Goal: Transaction & Acquisition: Download file/media

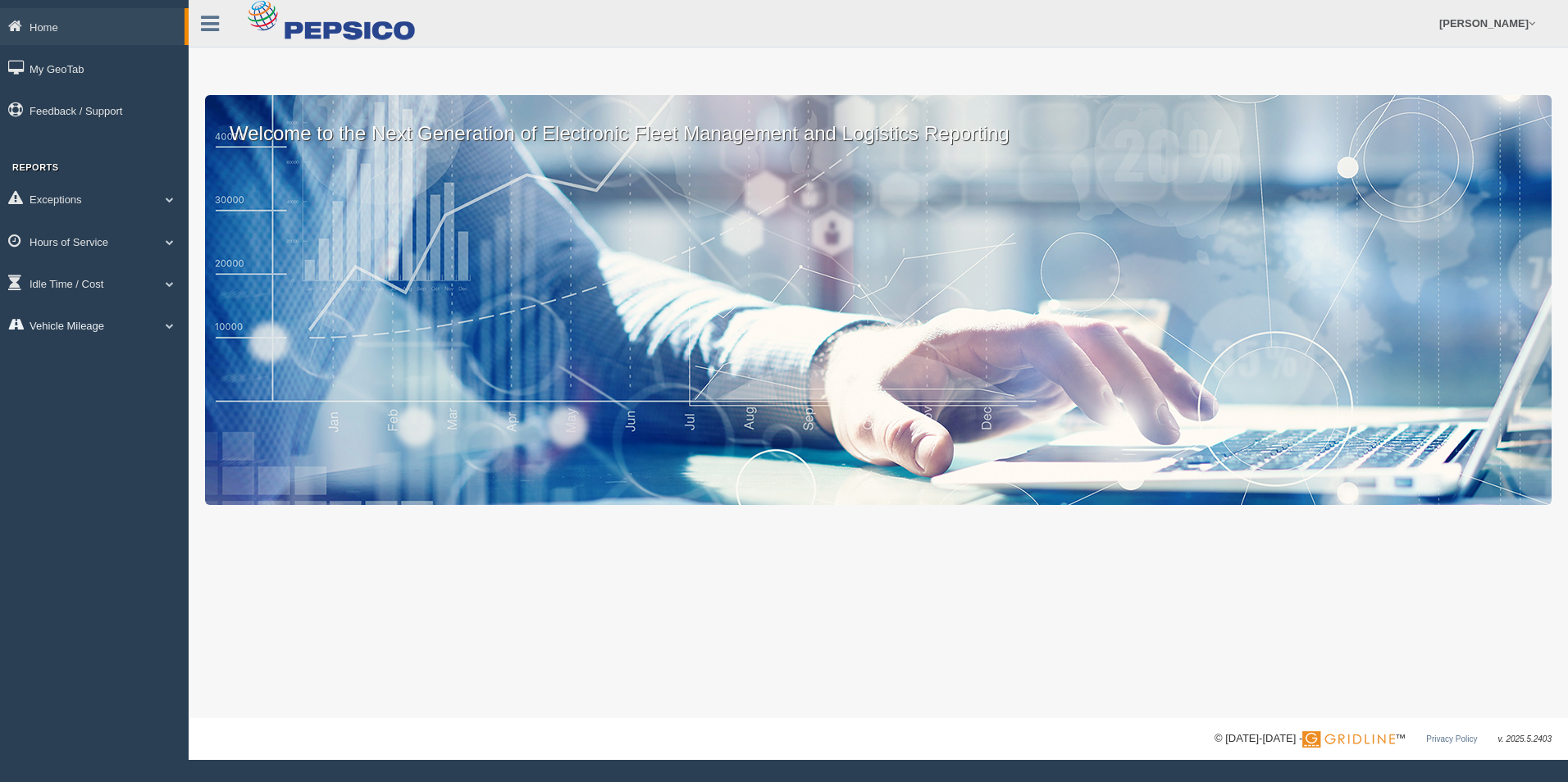
click at [89, 330] on link "Vehicle Mileage" at bounding box center [95, 325] width 189 height 37
click at [102, 375] on link "Vehicle Mileage" at bounding box center [107, 363] width 155 height 30
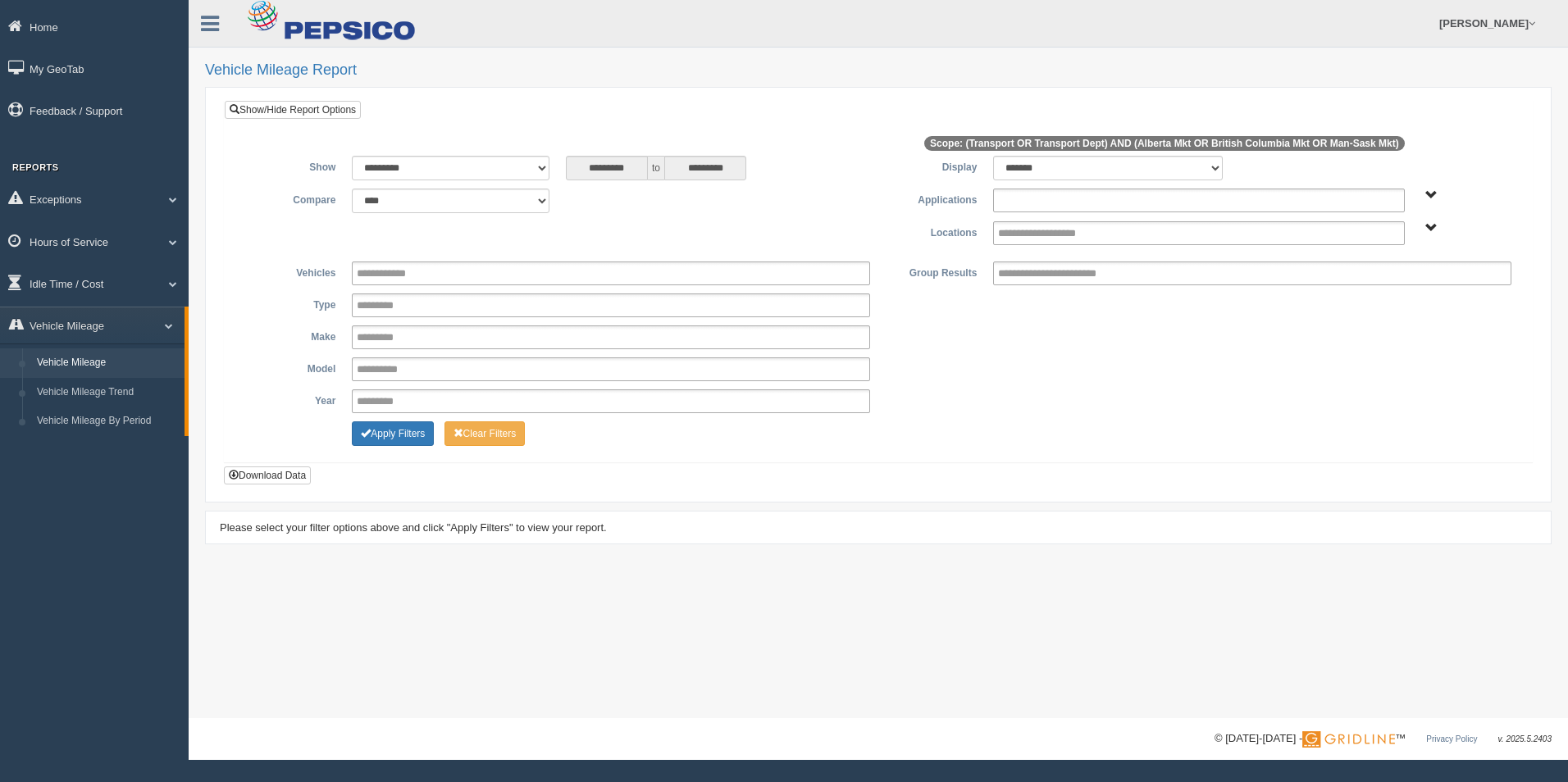
click at [1104, 202] on input "text" at bounding box center [1060, 200] width 124 height 20
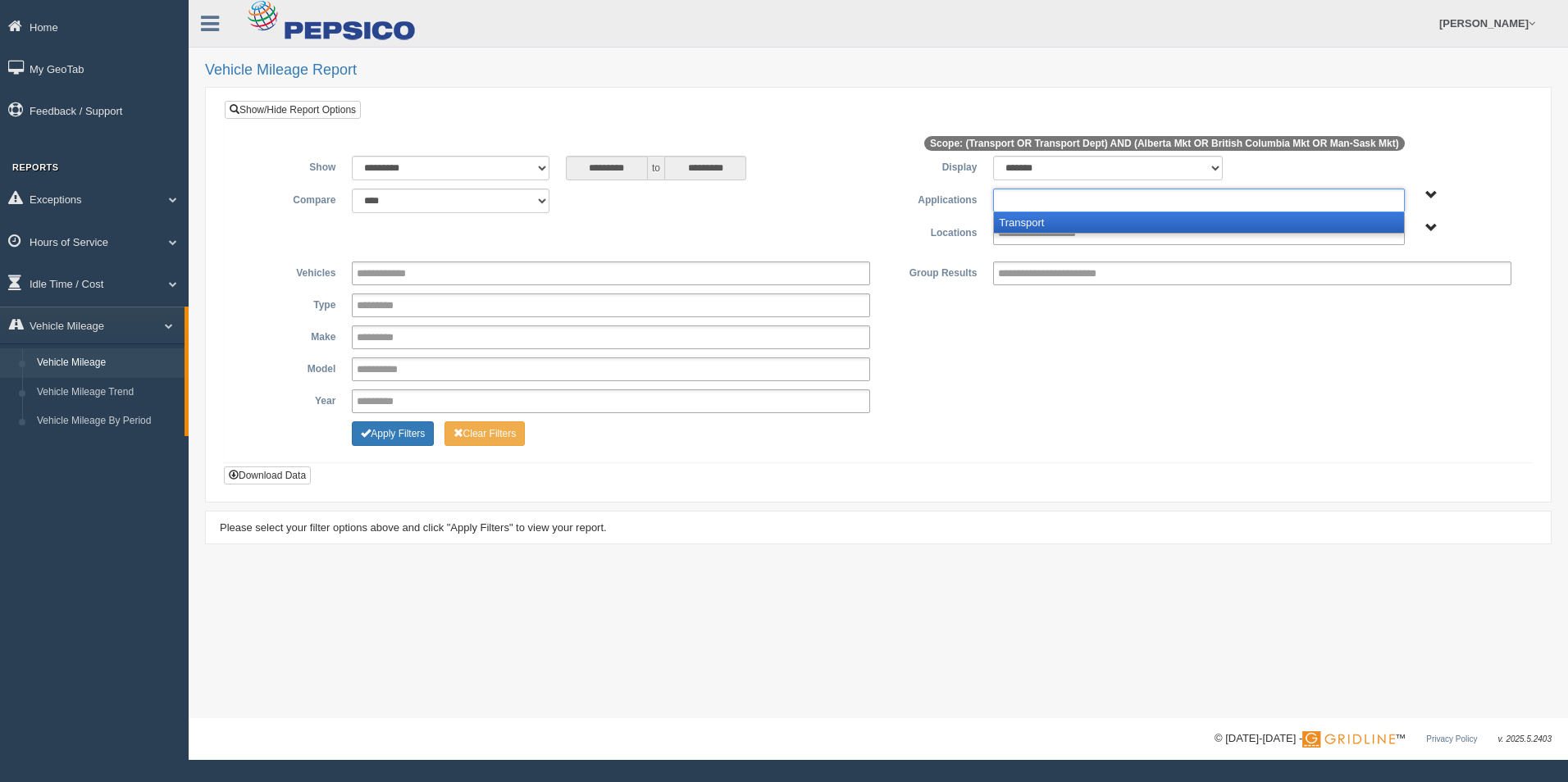
click at [1109, 220] on li "Transport" at bounding box center [1199, 222] width 409 height 20
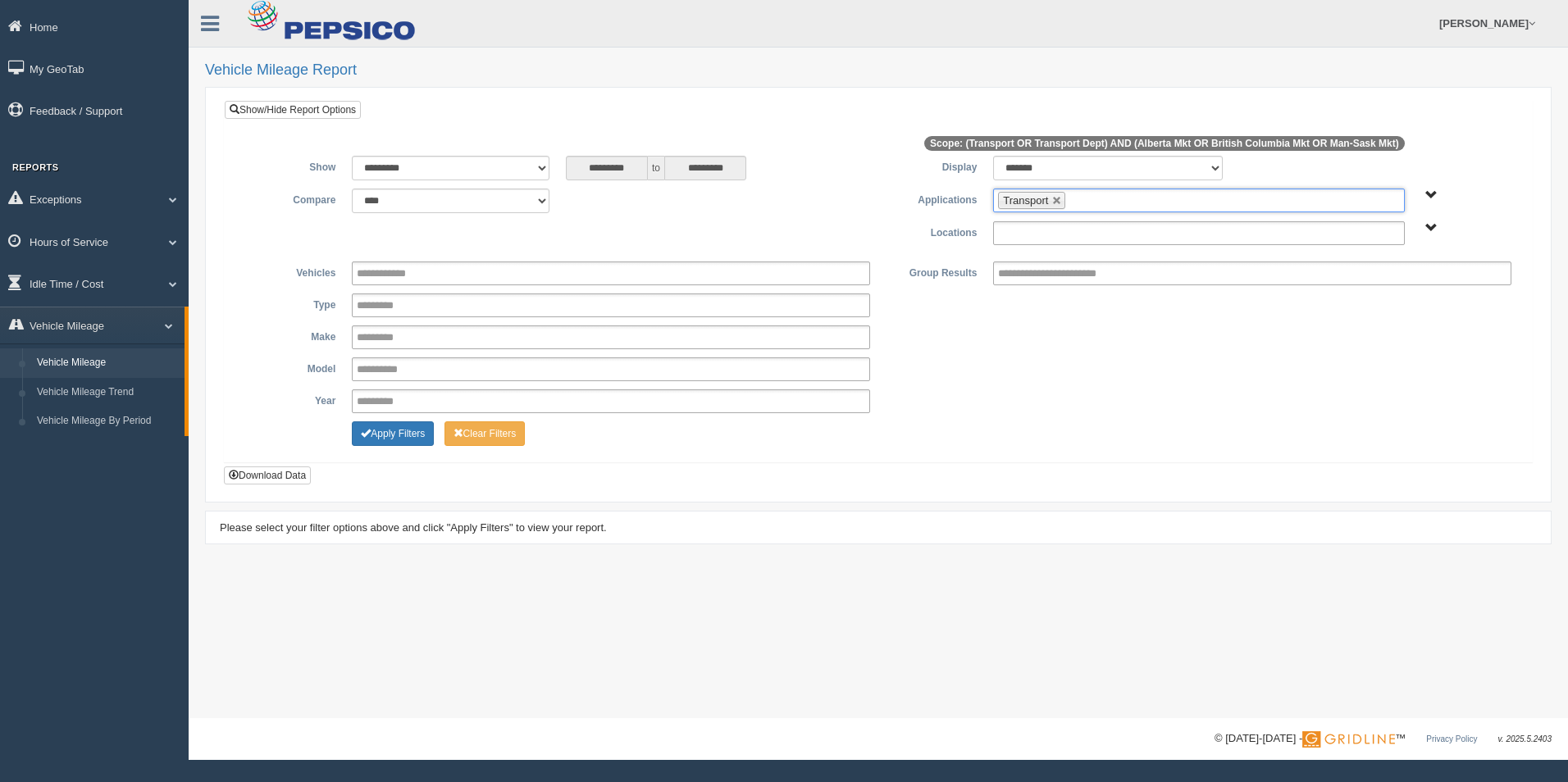
click at [1109, 232] on input "text" at bounding box center [1054, 232] width 113 height 20
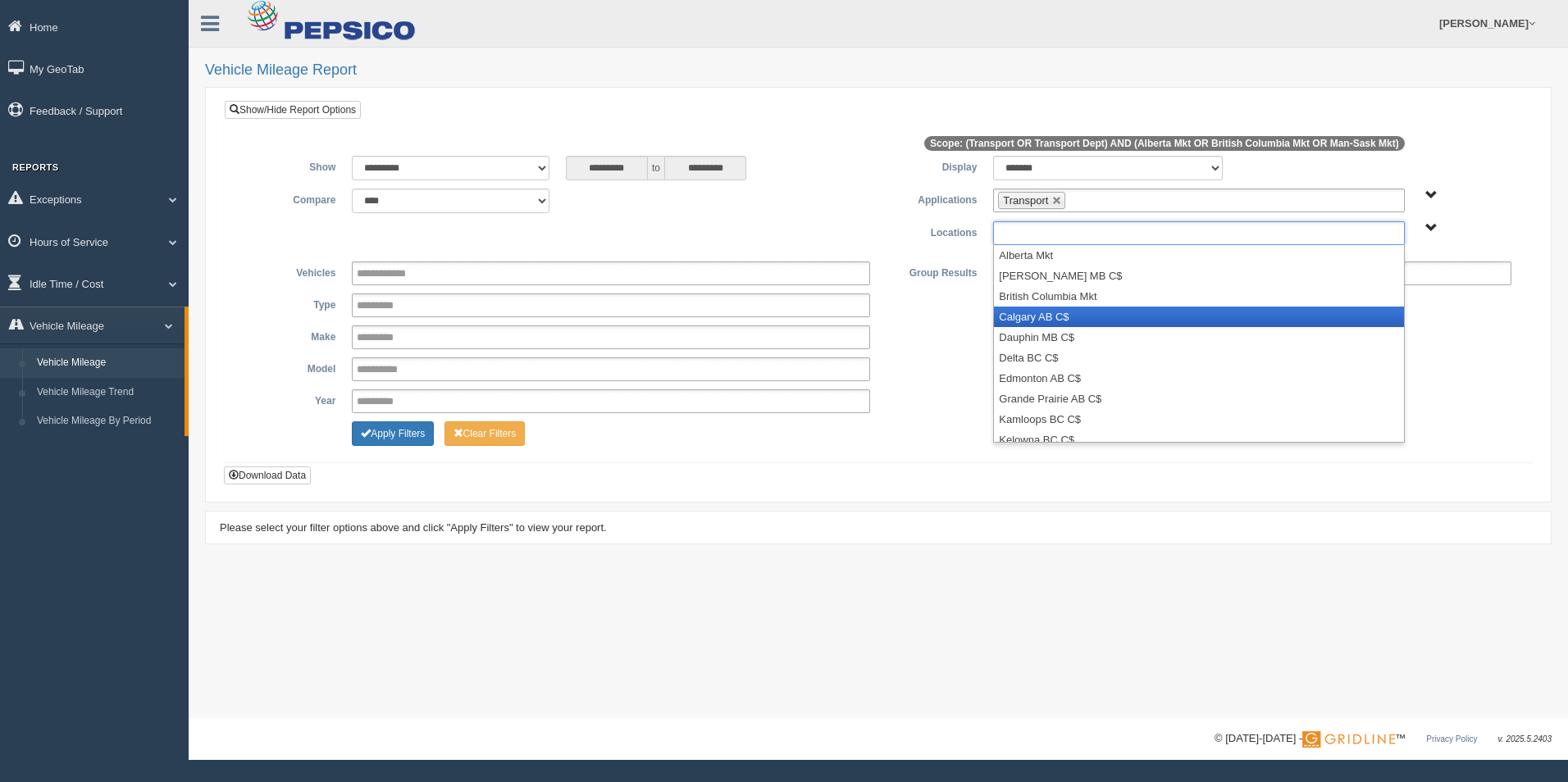
click at [1103, 318] on li "Calgary AB C$" at bounding box center [1199, 316] width 409 height 20
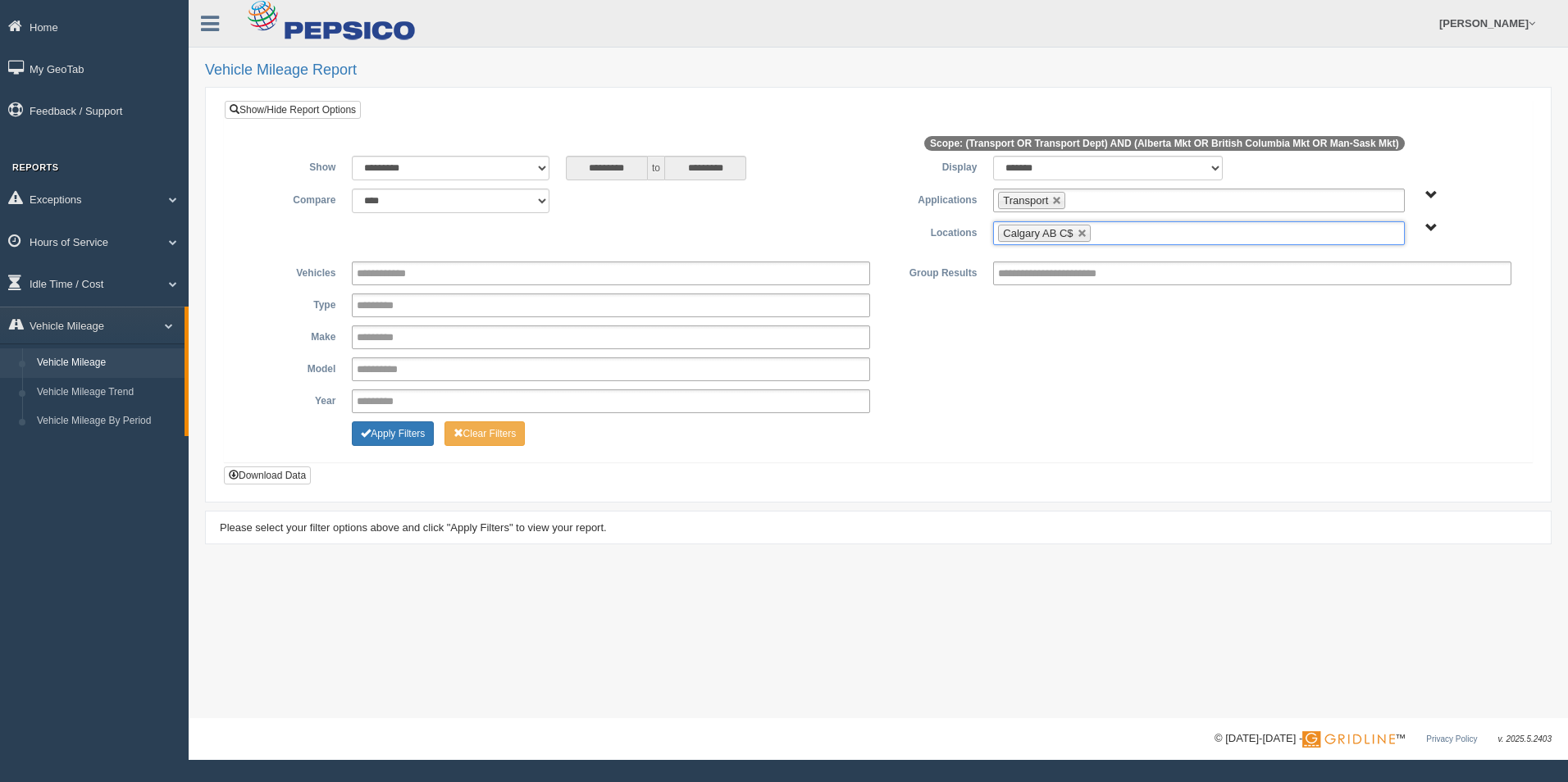
click at [1130, 232] on ul "Calgary AB C$" at bounding box center [1199, 233] width 411 height 24
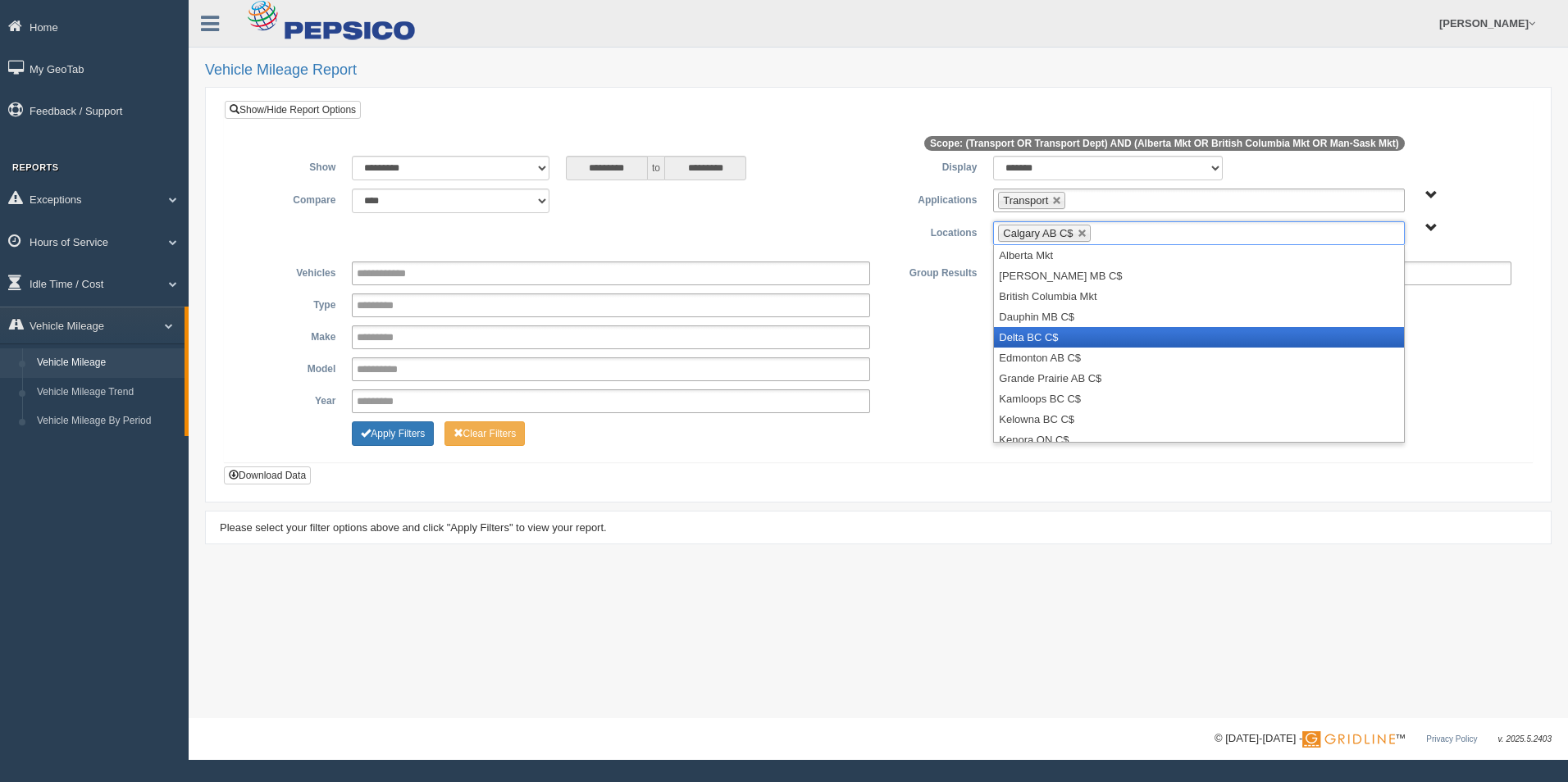
click at [1164, 338] on li "Delta BC C$" at bounding box center [1199, 337] width 409 height 20
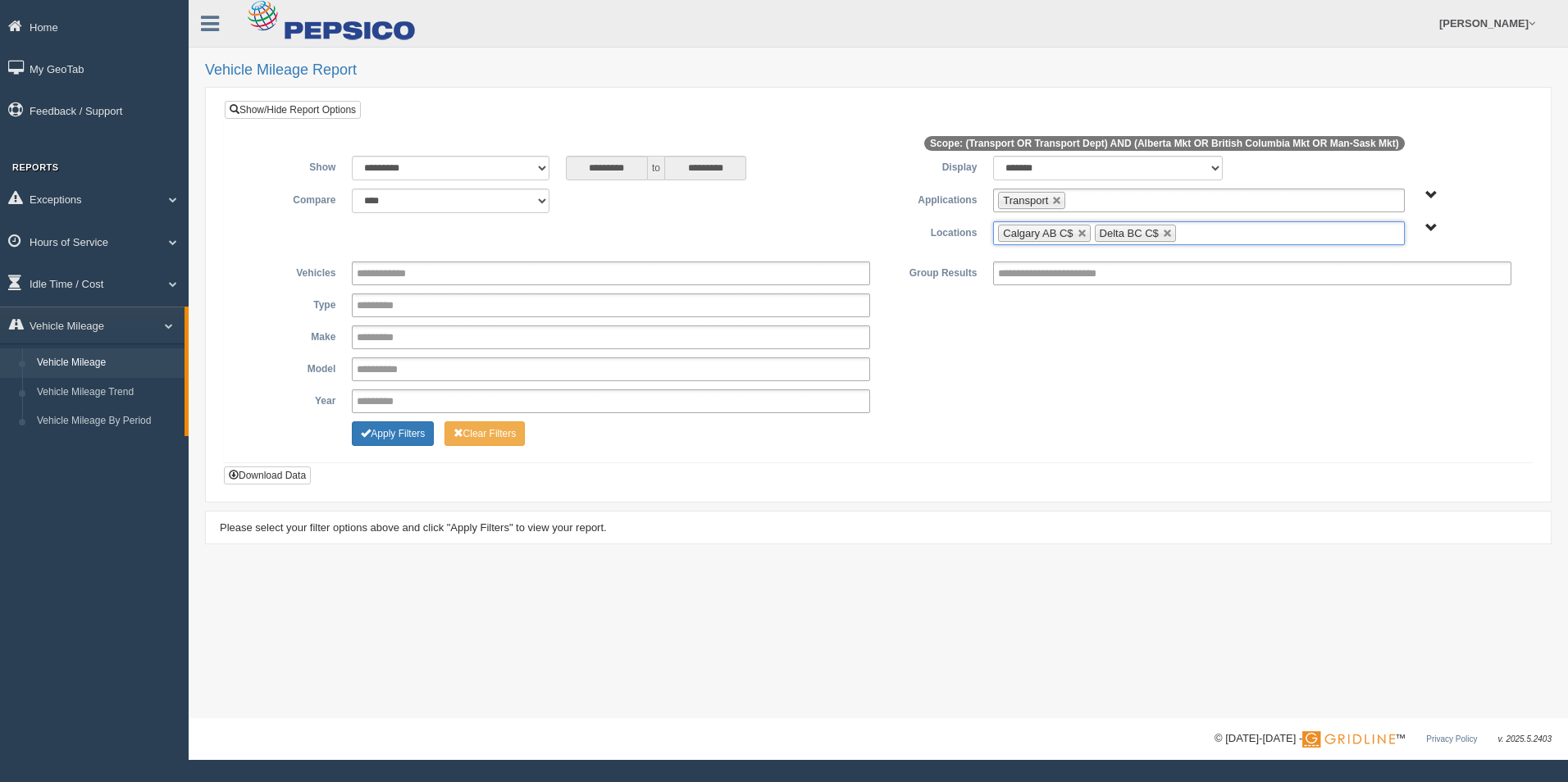
click at [1203, 235] on ul "Calgary AB C$ Delta BC C$" at bounding box center [1199, 233] width 411 height 24
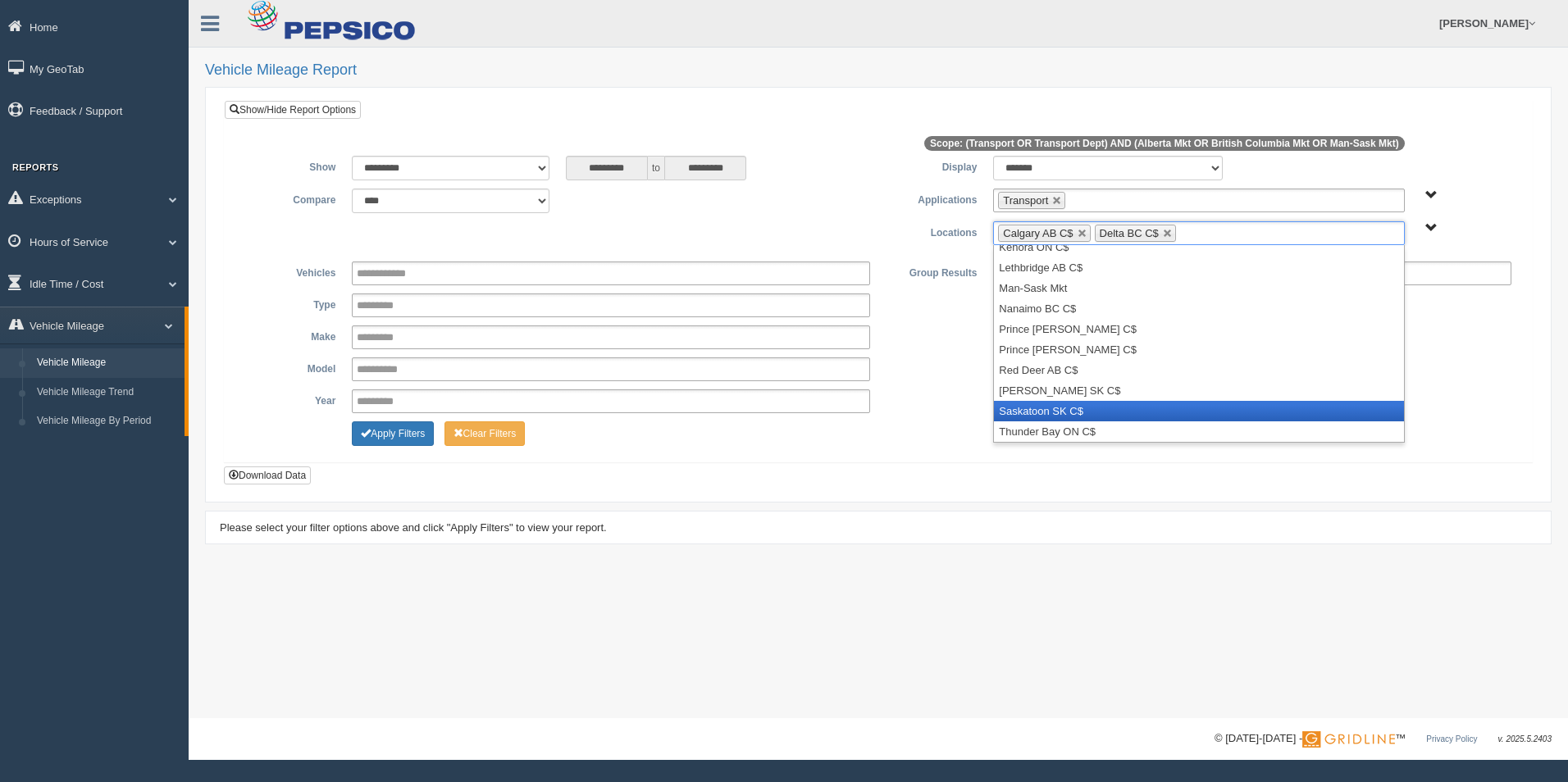
scroll to position [193, 0]
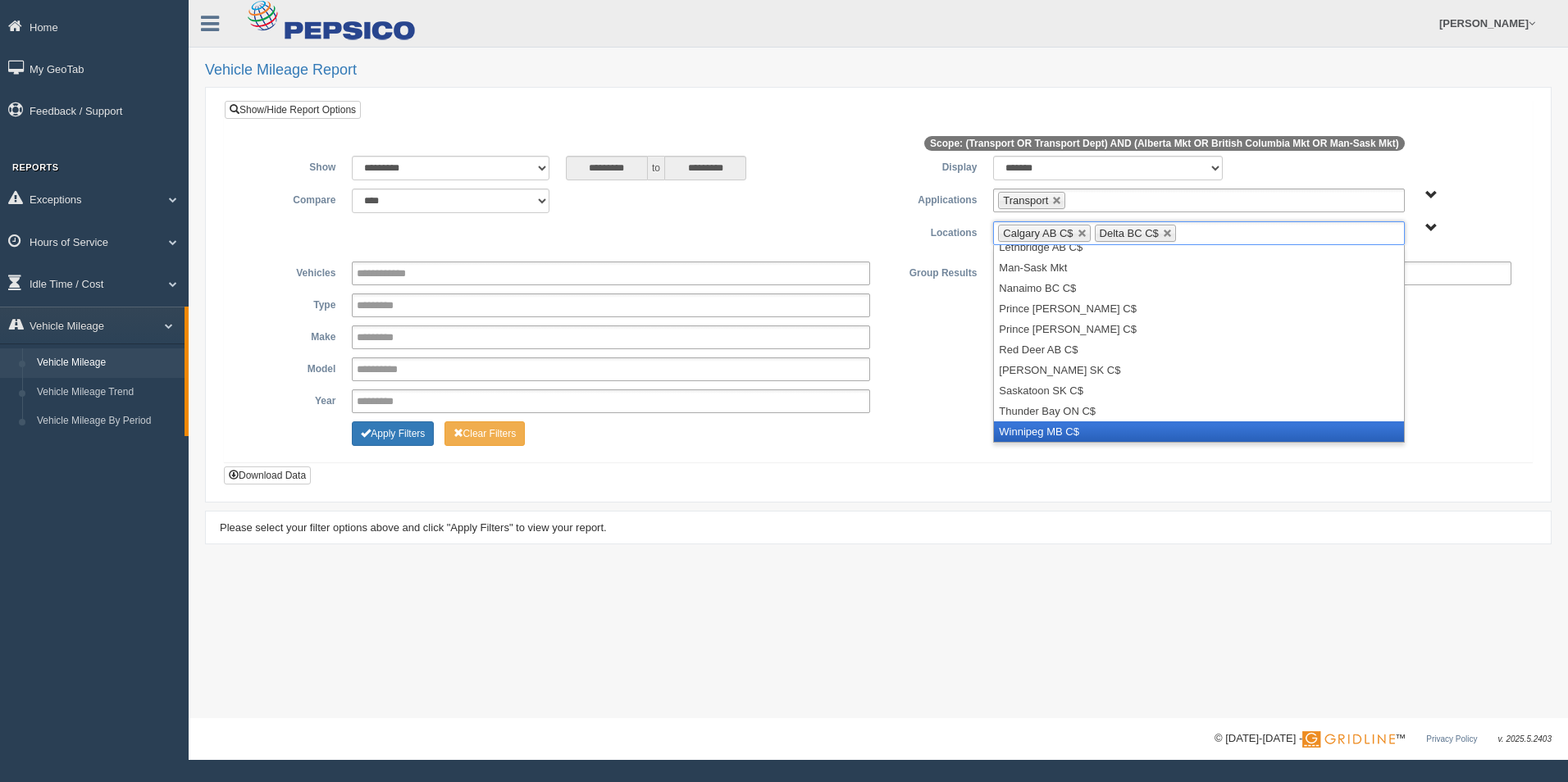
click at [1154, 423] on li "Winnipeg MB C$" at bounding box center [1199, 431] width 409 height 20
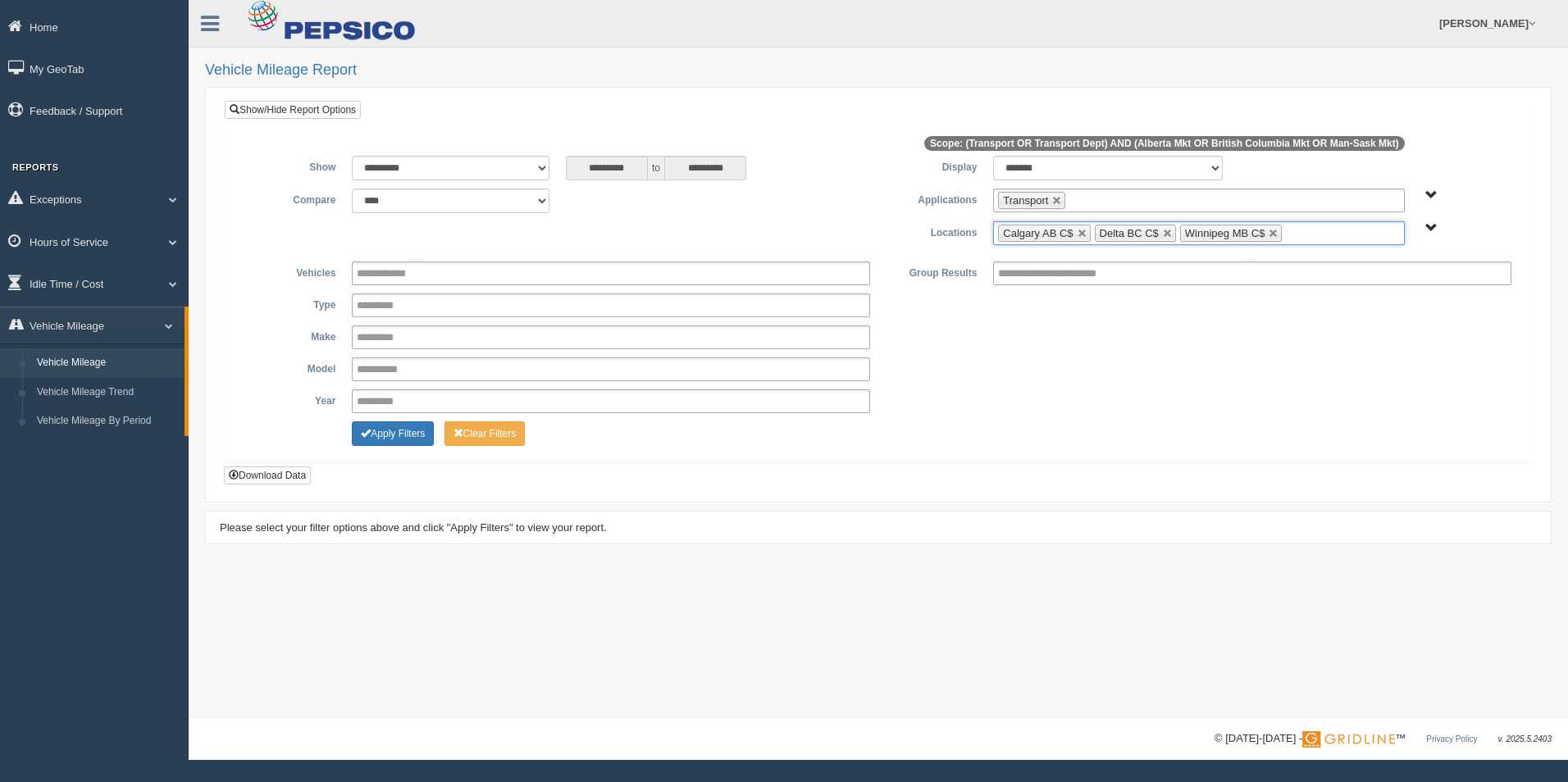
scroll to position [173, 0]
click at [1039, 362] on div "**********" at bounding box center [879, 369] width 1283 height 24
click at [284, 475] on button "Download Data" at bounding box center [267, 475] width 87 height 18
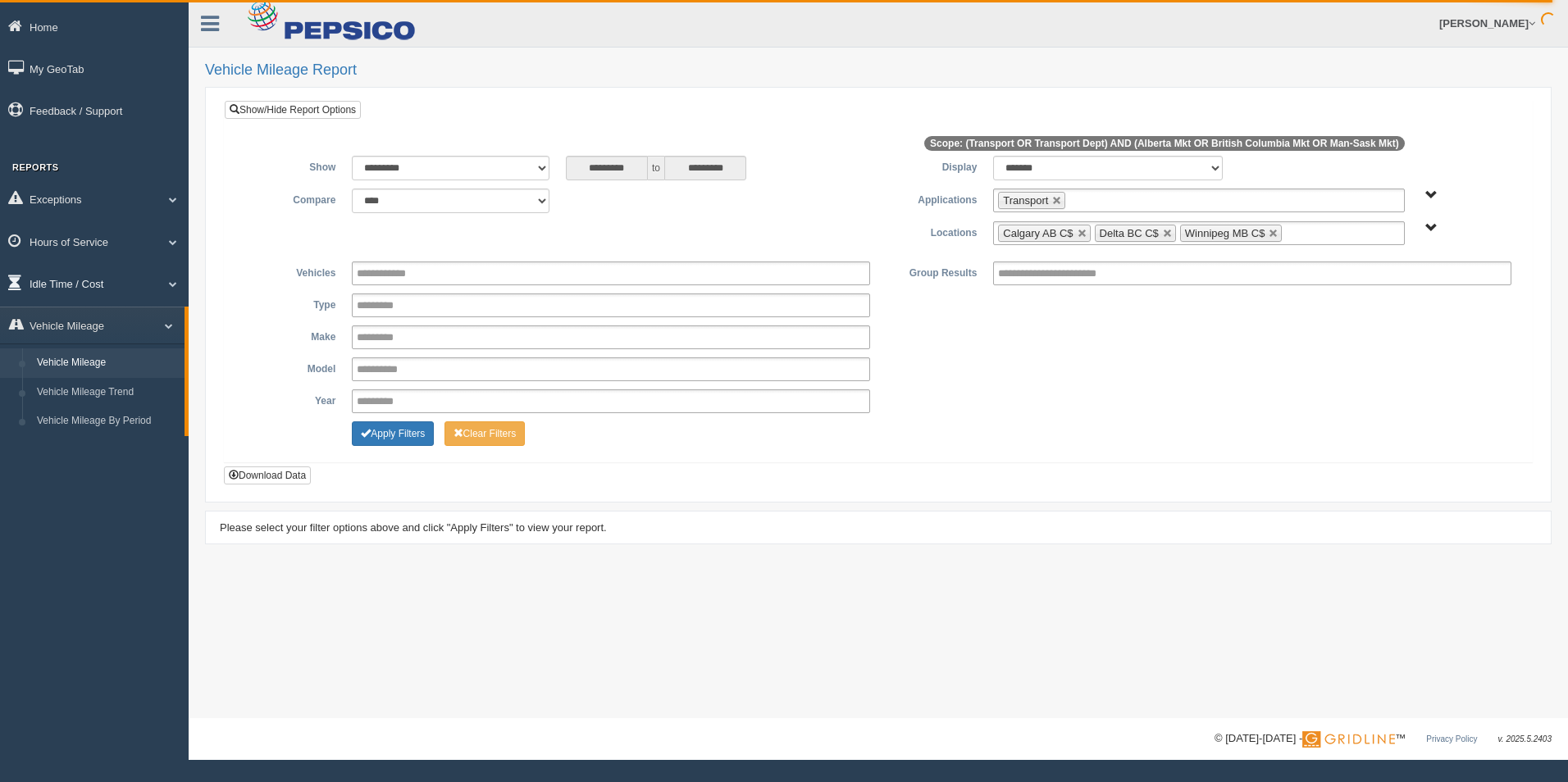
click at [85, 281] on link "Idle Time / Cost" at bounding box center [95, 283] width 189 height 37
click at [98, 391] on link "Idle Duration" at bounding box center [107, 379] width 155 height 30
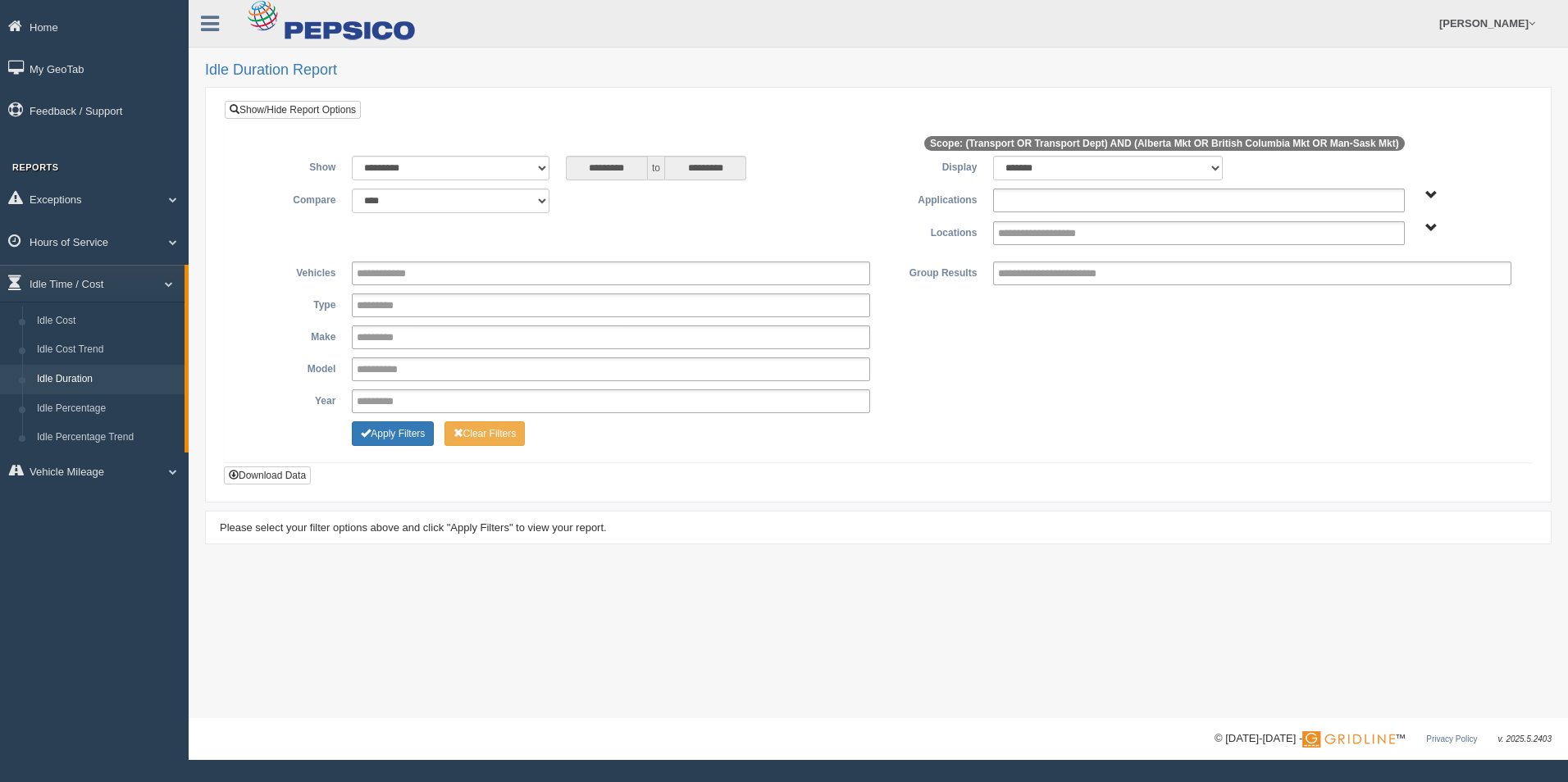
click at [1087, 207] on input "text" at bounding box center [1060, 200] width 124 height 20
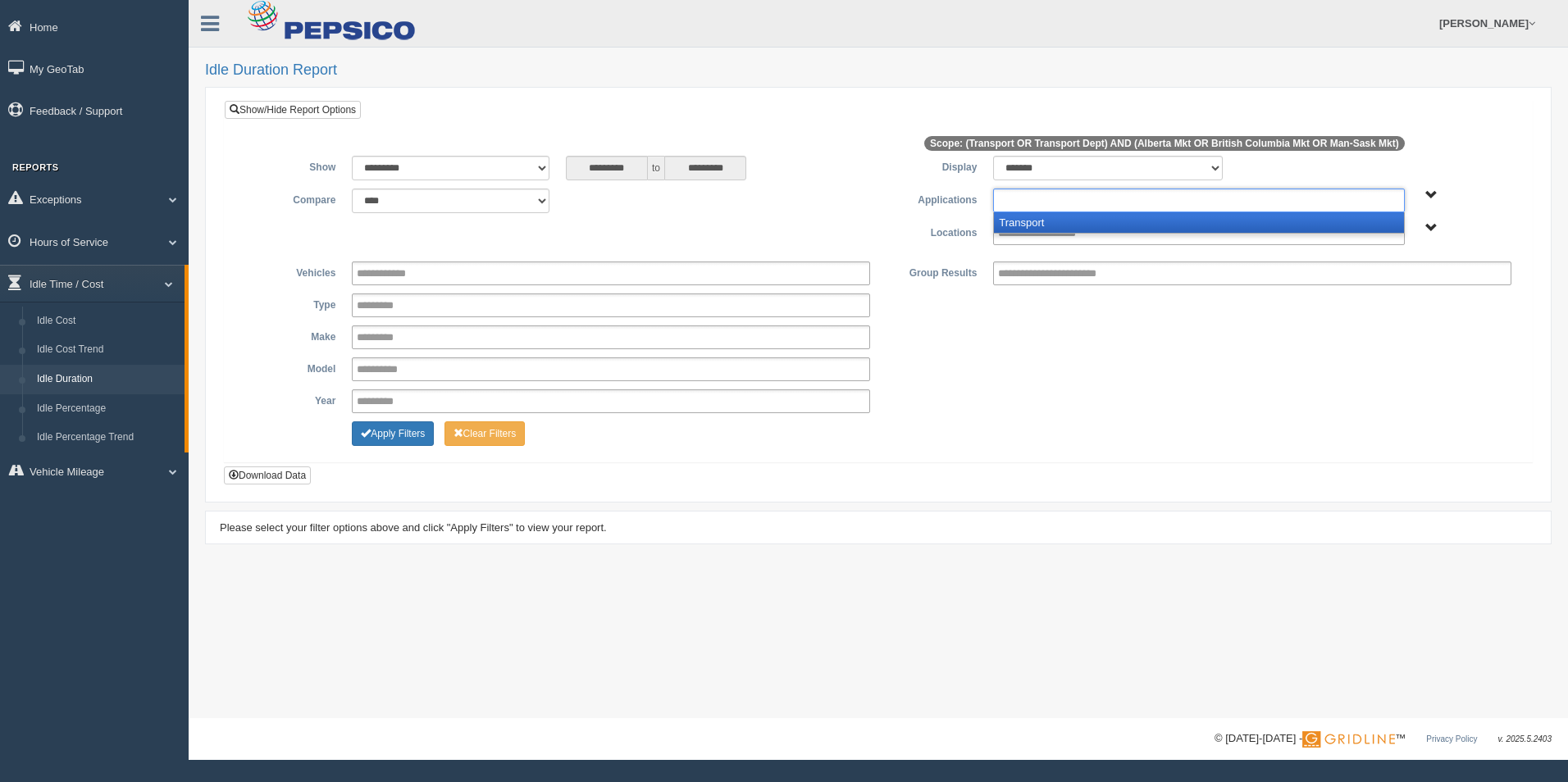
click at [1089, 224] on li "Transport" at bounding box center [1199, 222] width 409 height 20
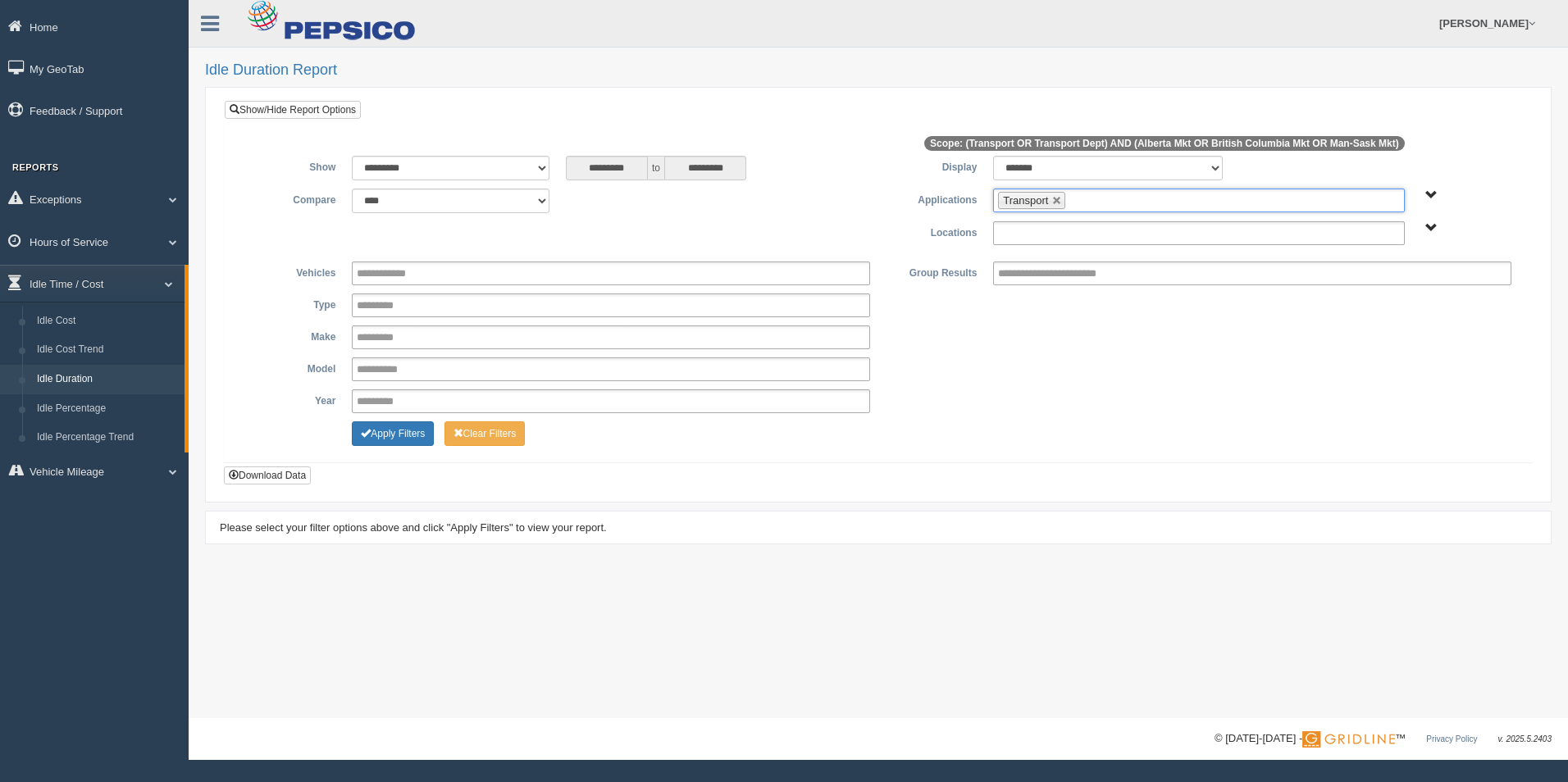
click at [1088, 236] on input "text" at bounding box center [1054, 232] width 113 height 20
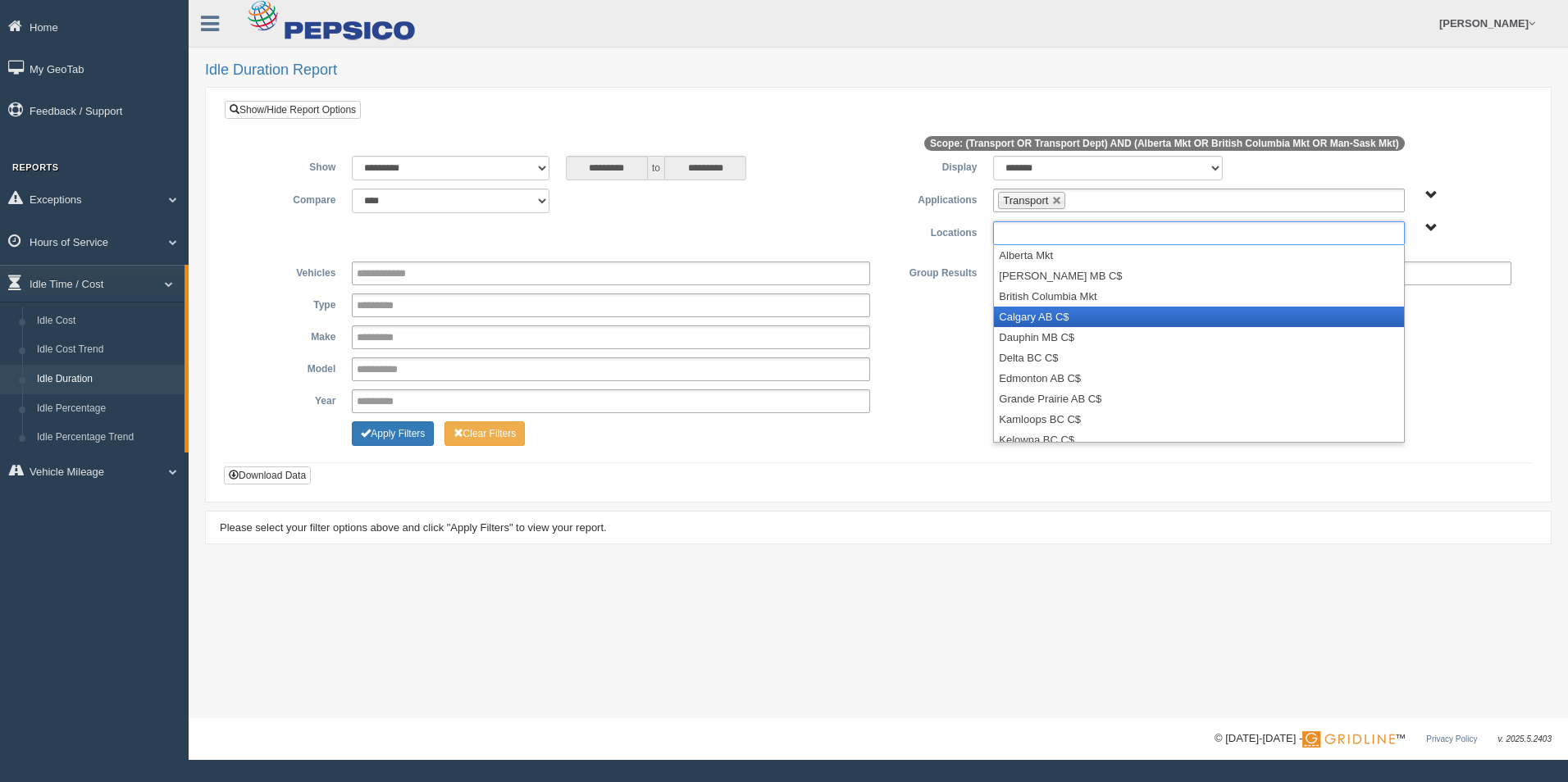
click at [1082, 318] on li "Calgary AB C$" at bounding box center [1199, 316] width 409 height 20
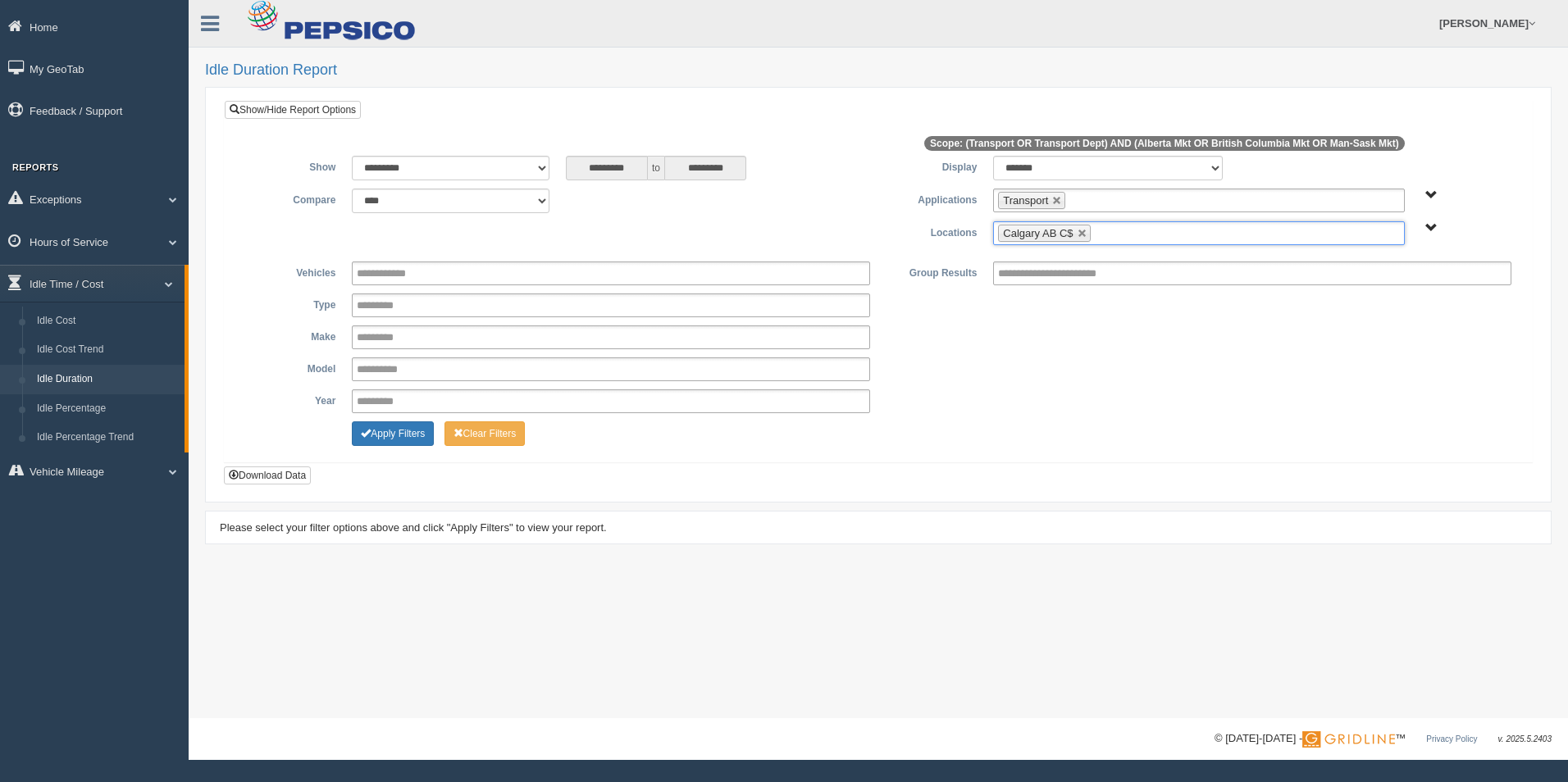
click at [1137, 232] on ul "Calgary AB C$" at bounding box center [1199, 233] width 411 height 24
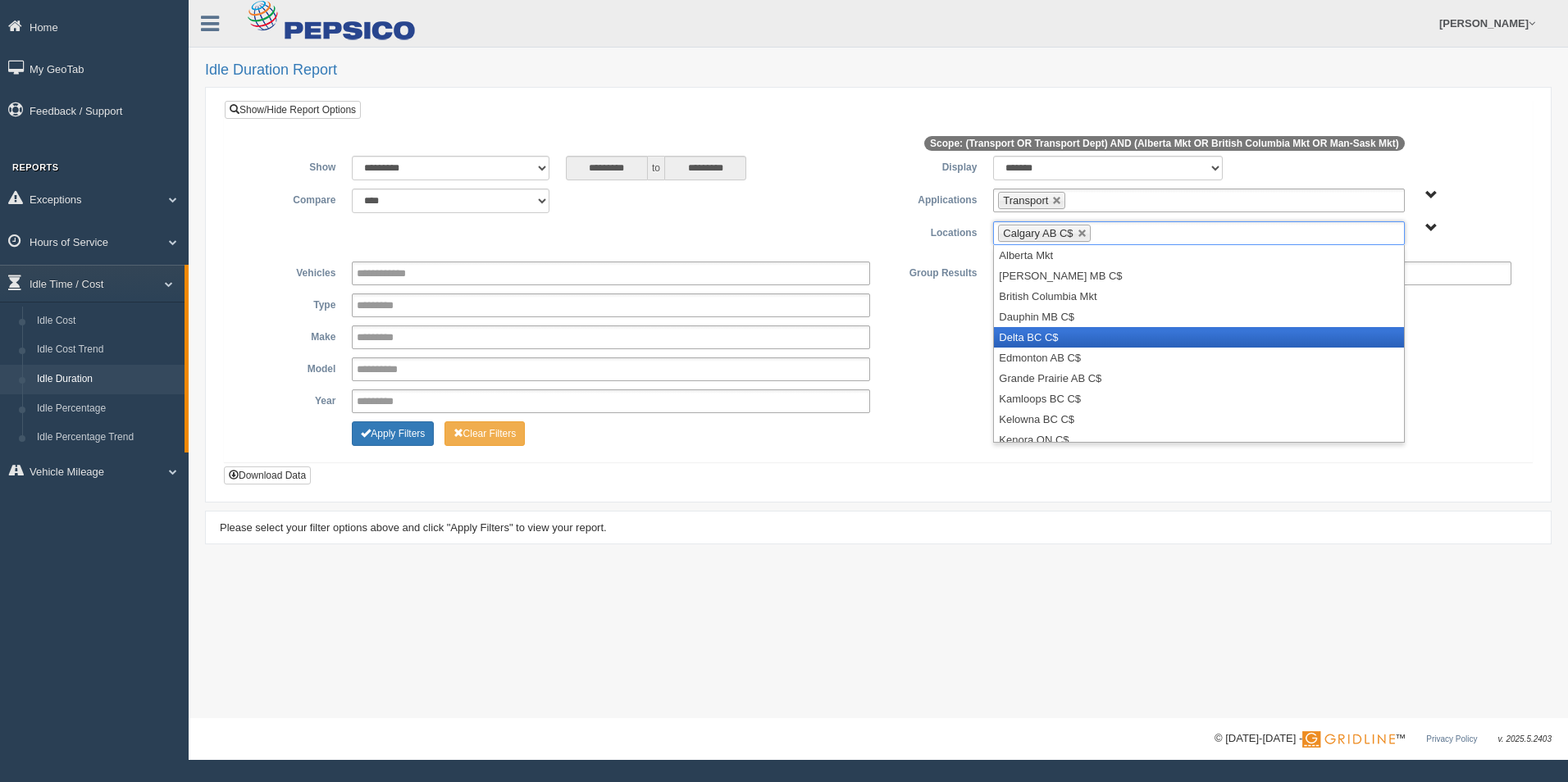
drag, startPoint x: 1148, startPoint y: 342, endPoint x: 1195, endPoint y: 258, distance: 96.3
click at [1153, 330] on li "Delta BC C$" at bounding box center [1199, 337] width 409 height 20
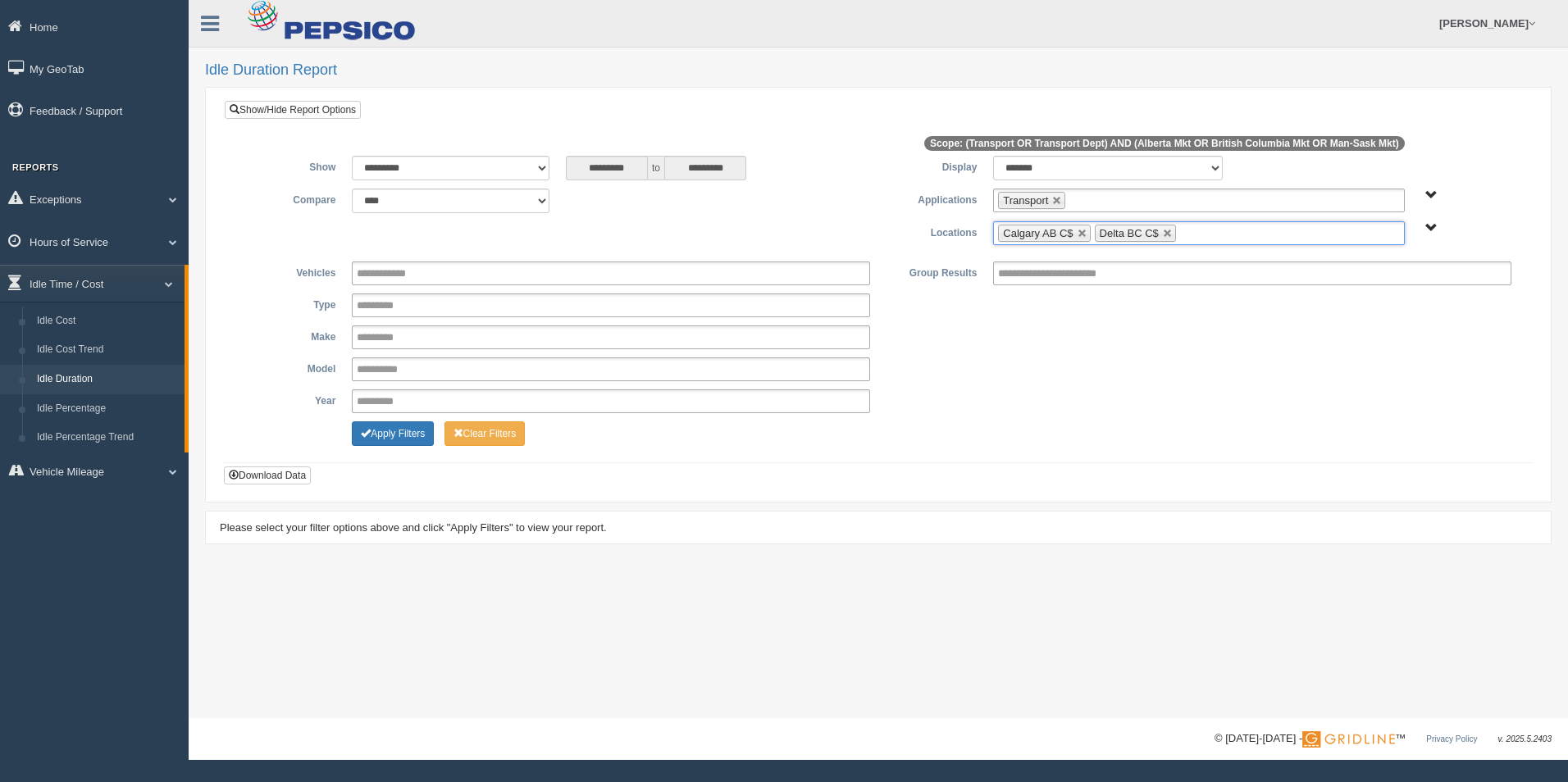
click at [1205, 228] on ul "Calgary AB C$ Delta BC C$" at bounding box center [1199, 233] width 411 height 24
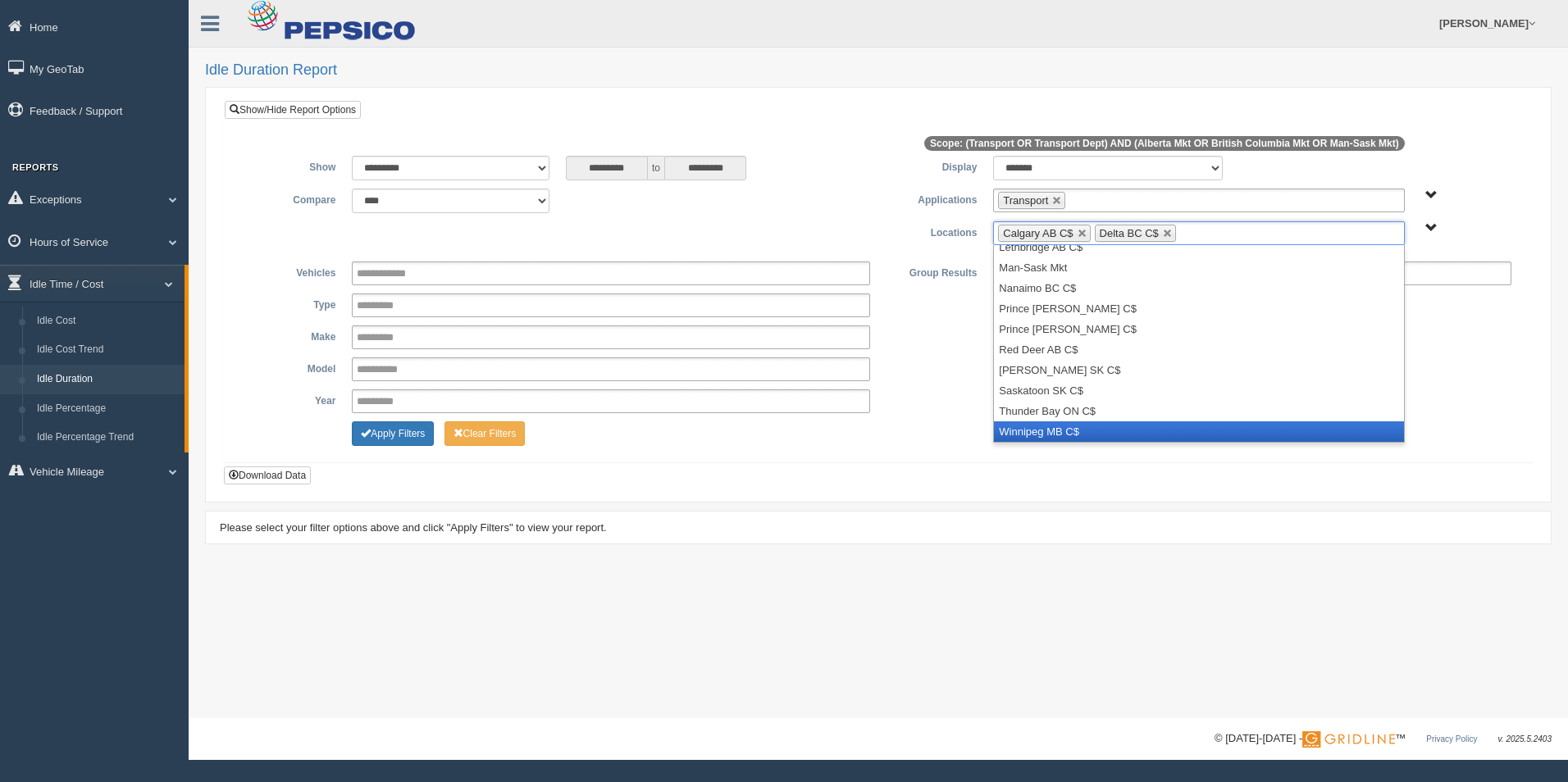
click at [1185, 436] on li "Winnipeg MB C$" at bounding box center [1199, 431] width 409 height 20
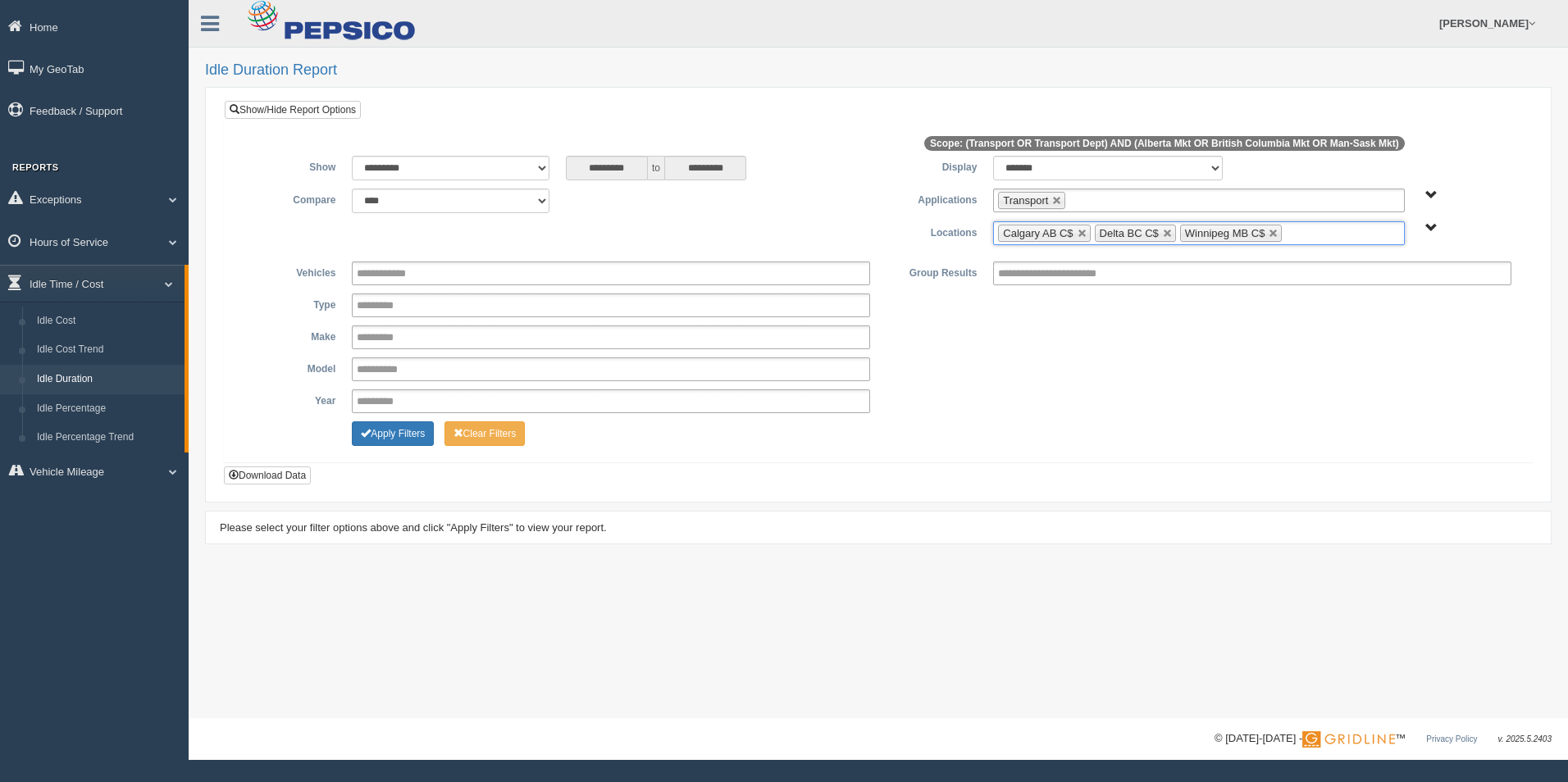
click at [1063, 425] on div "Apply Filters Clear Filters" at bounding box center [879, 431] width 1283 height 19
click at [293, 472] on button "Download Data" at bounding box center [267, 475] width 87 height 18
